Goal: Task Accomplishment & Management: Manage account settings

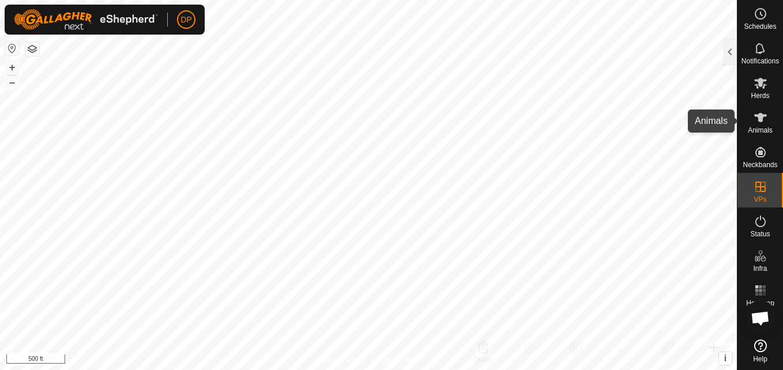
click at [772, 115] on div "Animals" at bounding box center [760, 121] width 46 height 35
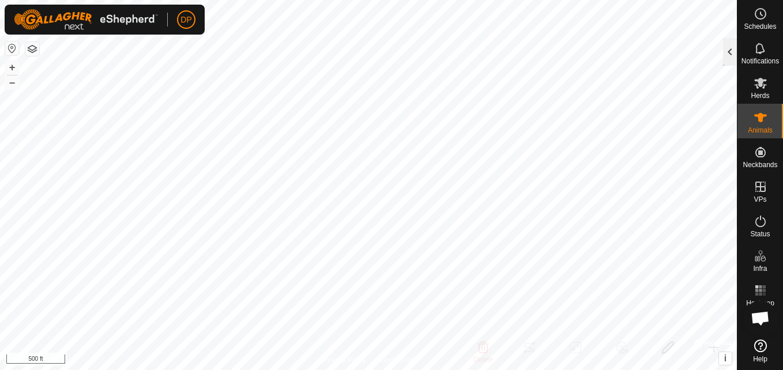
click at [733, 54] on div at bounding box center [730, 52] width 14 height 28
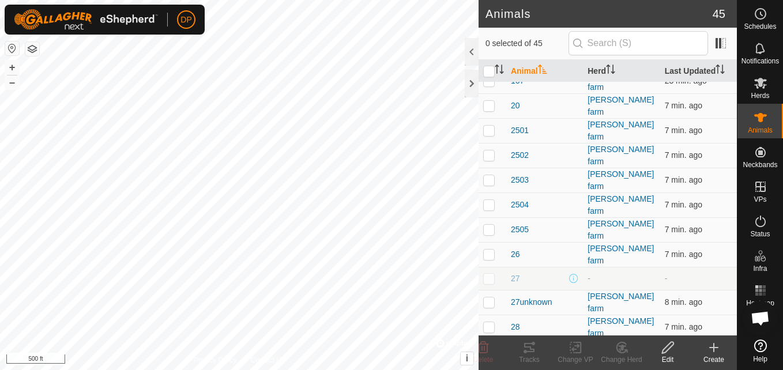
scroll to position [461, 0]
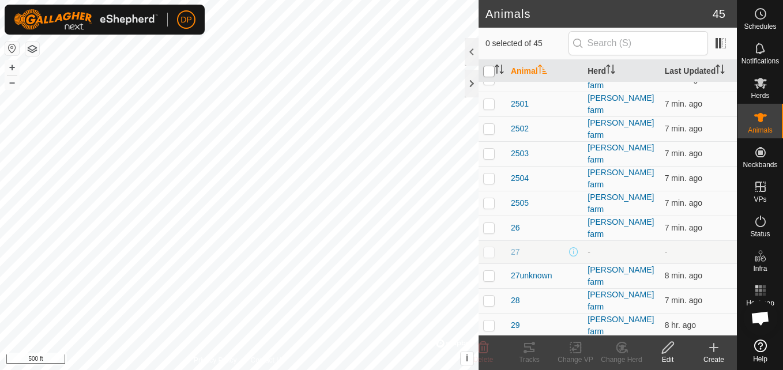
click at [487, 75] on input "checkbox" at bounding box center [489, 72] width 12 height 12
checkbox input "true"
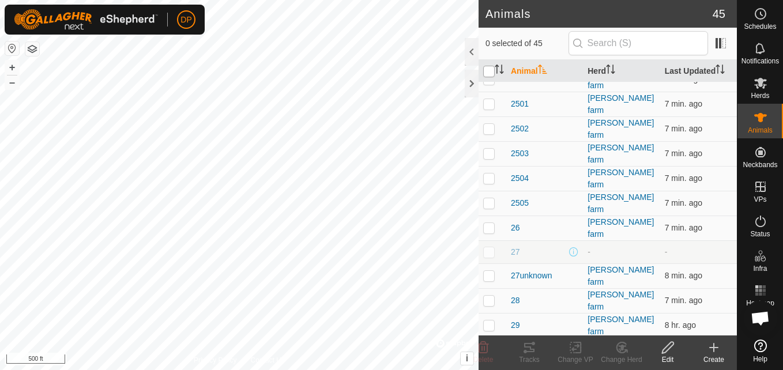
checkbox input "true"
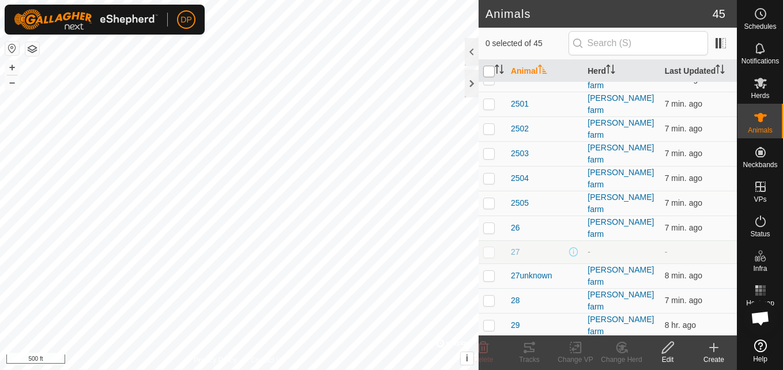
checkbox input "true"
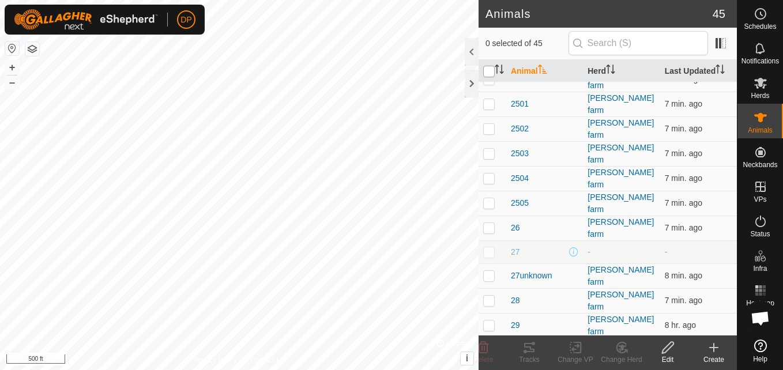
checkbox input "true"
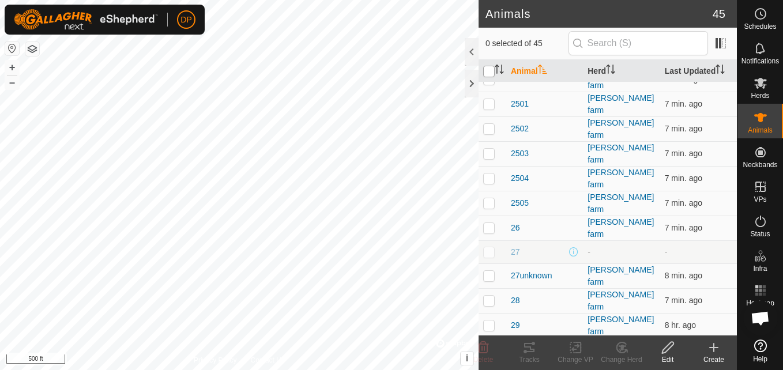
checkbox input "true"
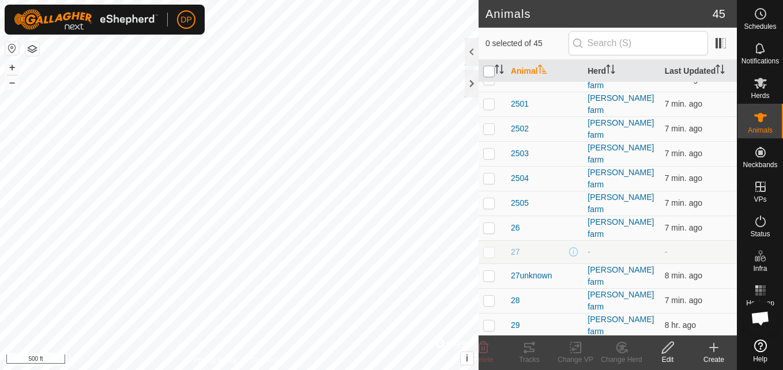
checkbox input "true"
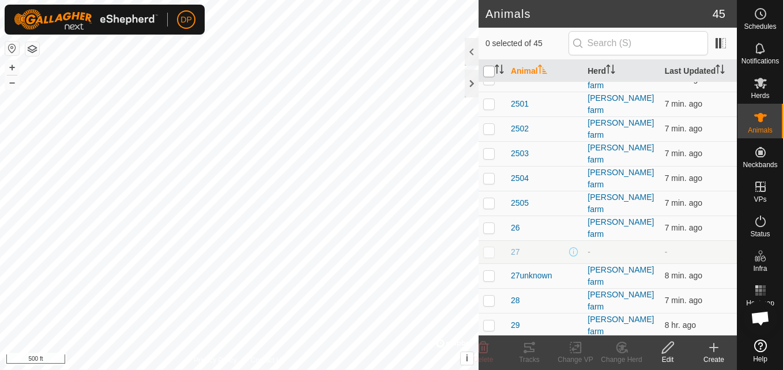
checkbox input "true"
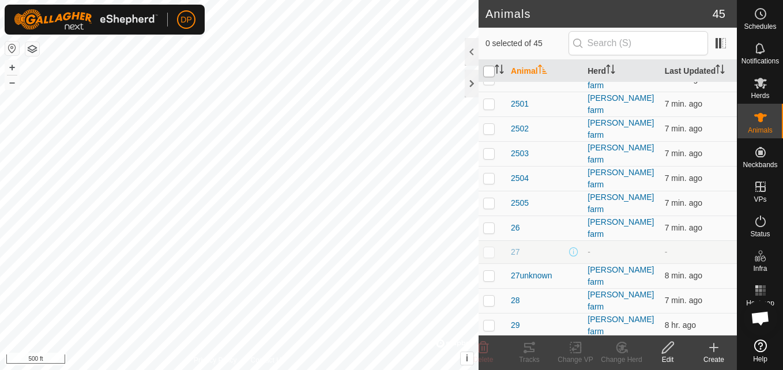
checkbox input "true"
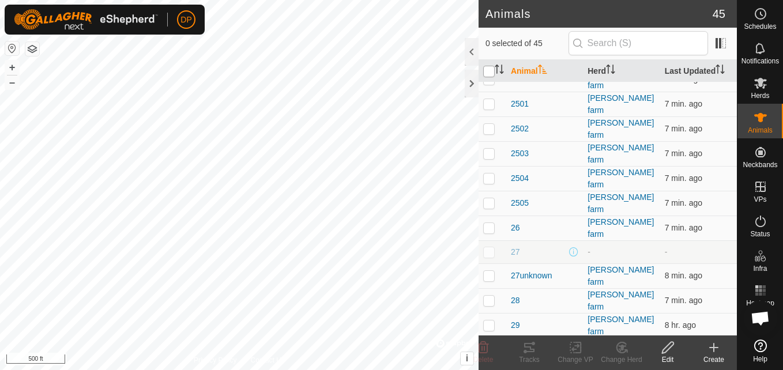
checkbox input "true"
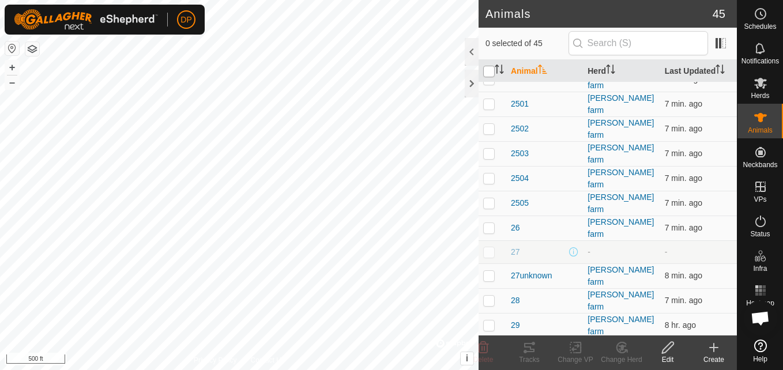
checkbox input "true"
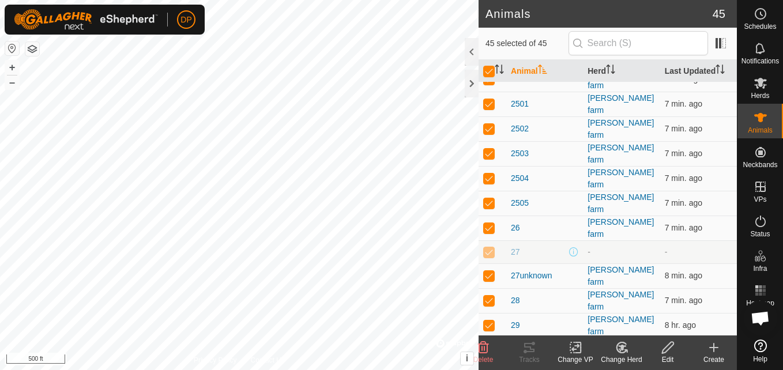
click at [487, 247] on p-checkbox at bounding box center [489, 251] width 12 height 9
checkbox input "false"
click at [487, 247] on p-checkbox at bounding box center [489, 251] width 12 height 9
checkbox input "true"
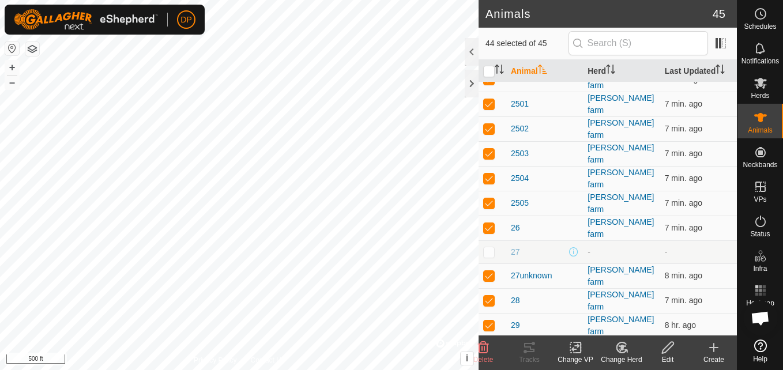
checkbox input "true"
click at [487, 247] on p-checkbox at bounding box center [489, 251] width 12 height 9
checkbox input "false"
click at [489, 247] on p-tablecheckbox at bounding box center [489, 251] width 12 height 9
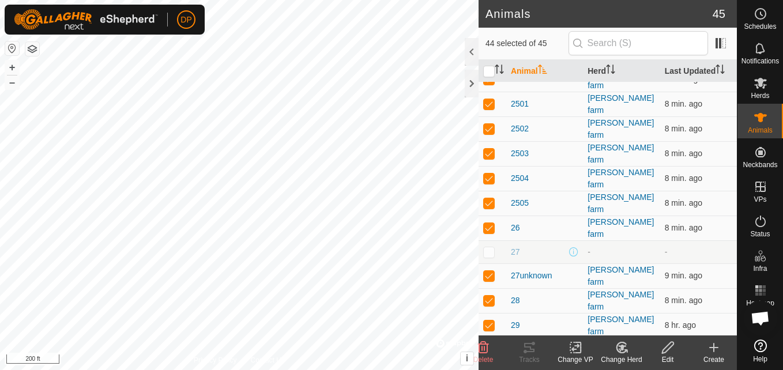
checkbox input "true"
click at [489, 247] on p-tablecheckbox at bounding box center [489, 251] width 12 height 9
checkbox input "false"
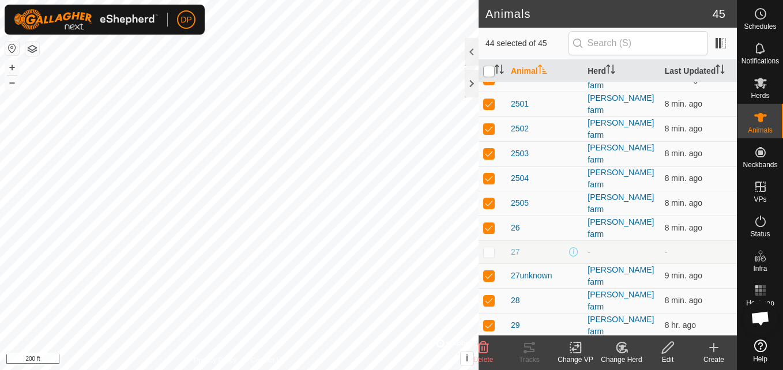
click at [487, 73] on input "checkbox" at bounding box center [489, 72] width 12 height 12
checkbox input "true"
click at [490, 71] on input "checkbox" at bounding box center [489, 72] width 12 height 12
checkbox input "false"
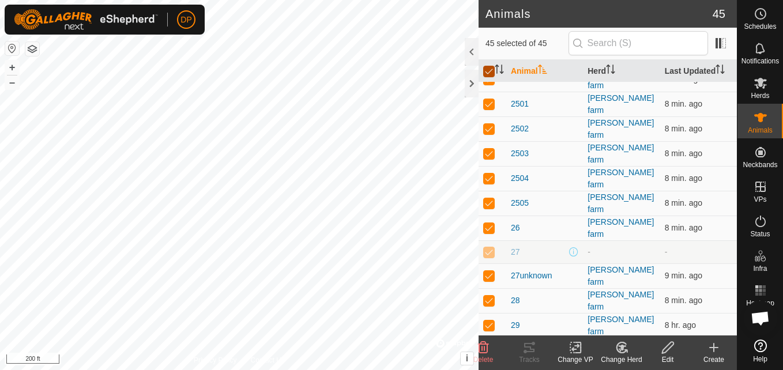
checkbox input "false"
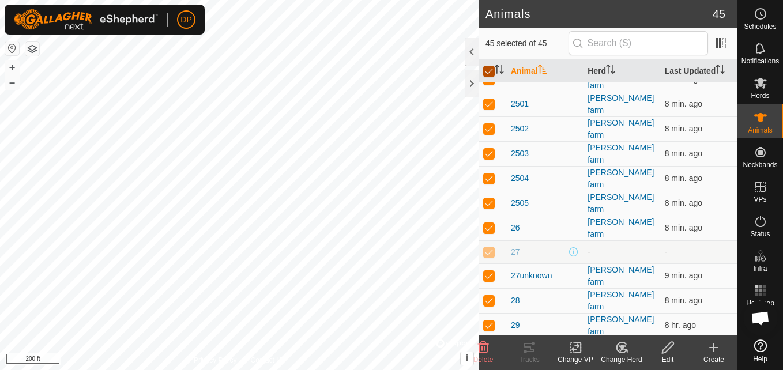
checkbox input "false"
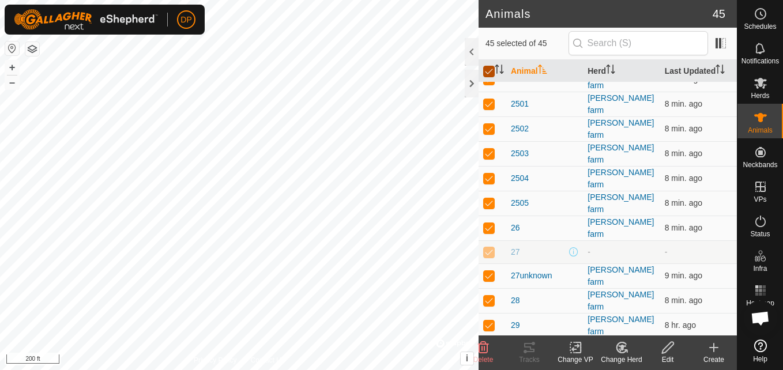
checkbox input "false"
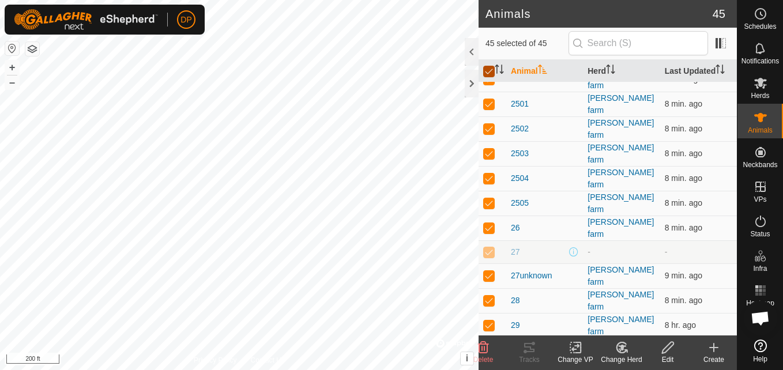
checkbox input "false"
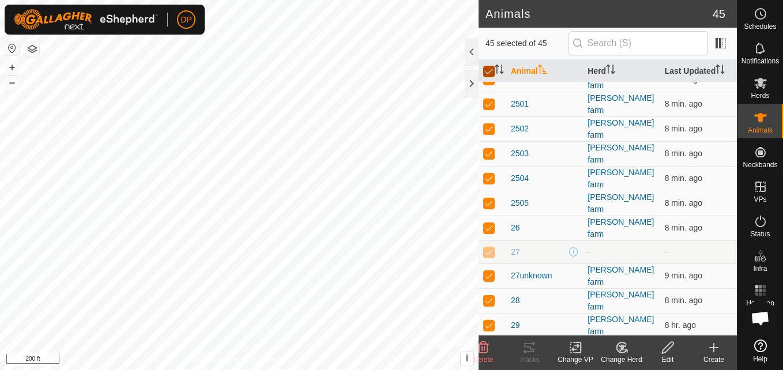
checkbox input "false"
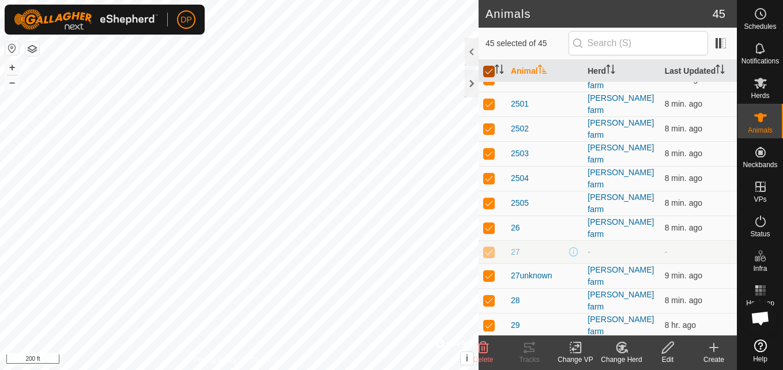
checkbox input "false"
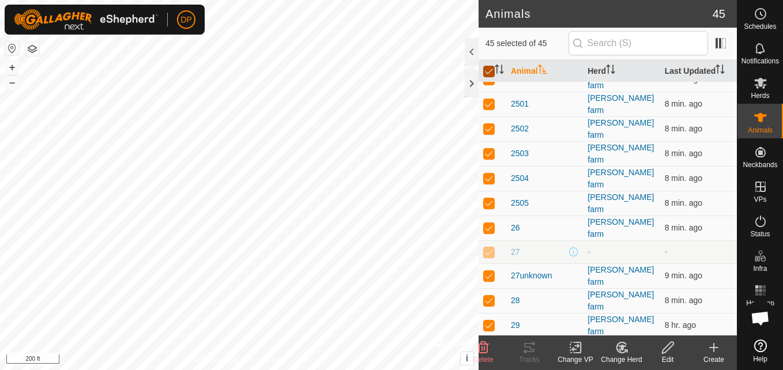
checkbox input "false"
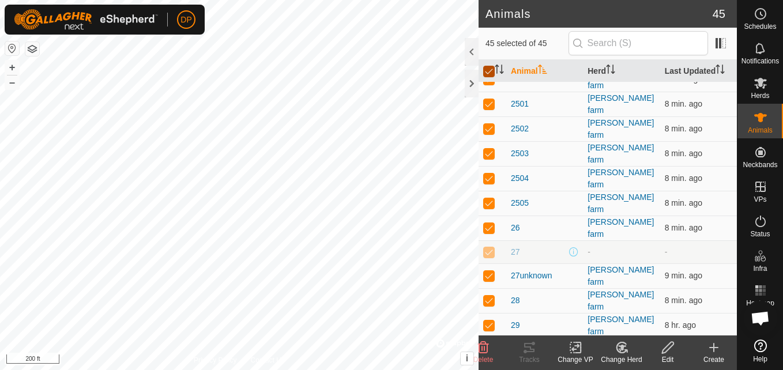
checkbox input "false"
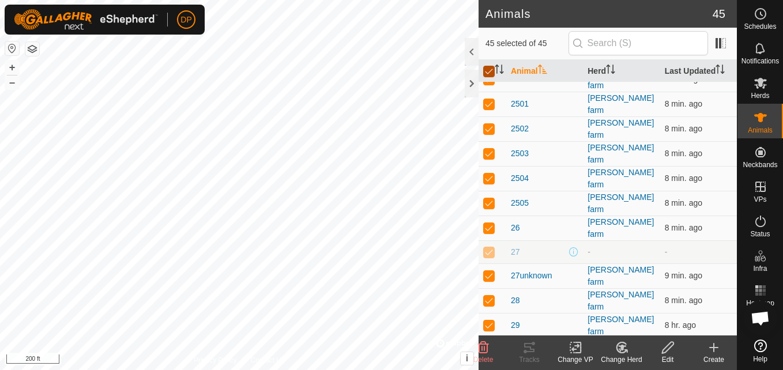
checkbox input "false"
